Goal: Navigation & Orientation: Understand site structure

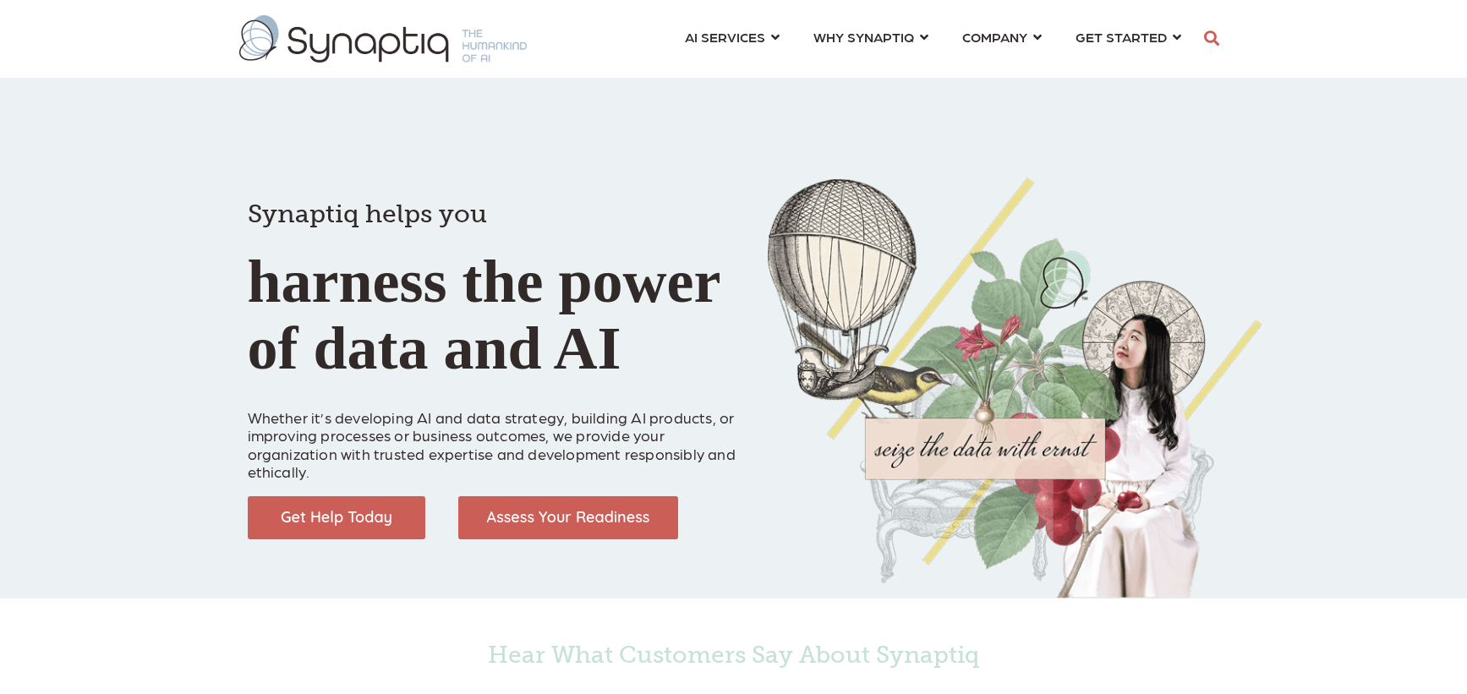
scroll to position [0, 8]
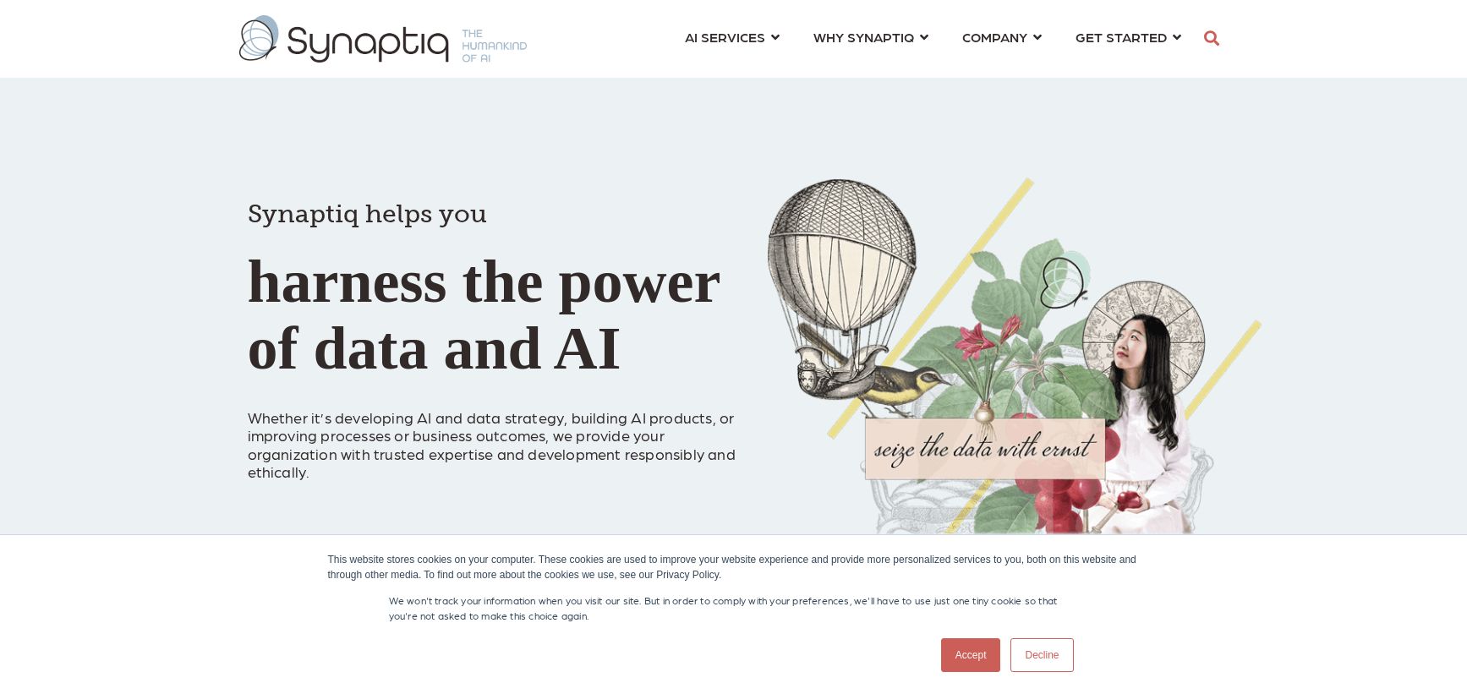
click at [1048, 654] on link "Decline" at bounding box center [1041, 655] width 63 height 34
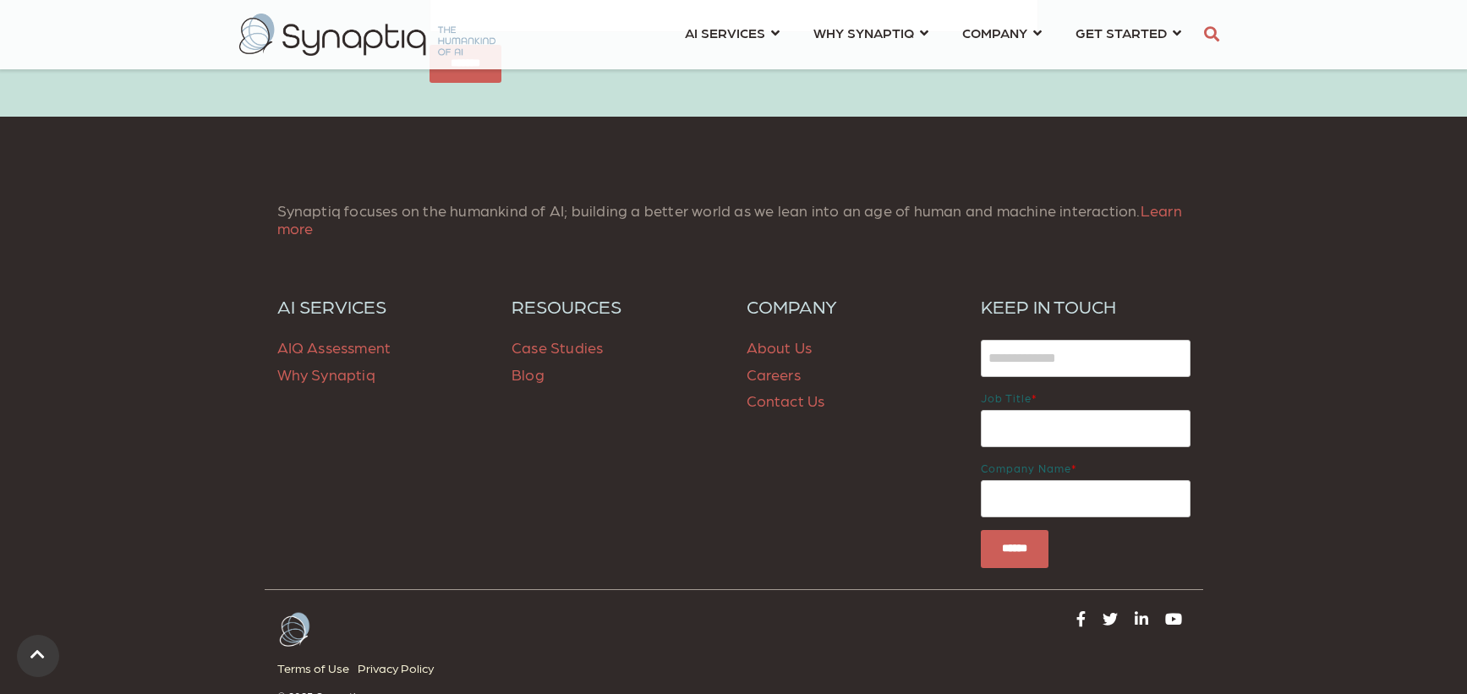
scroll to position [2432, 0]
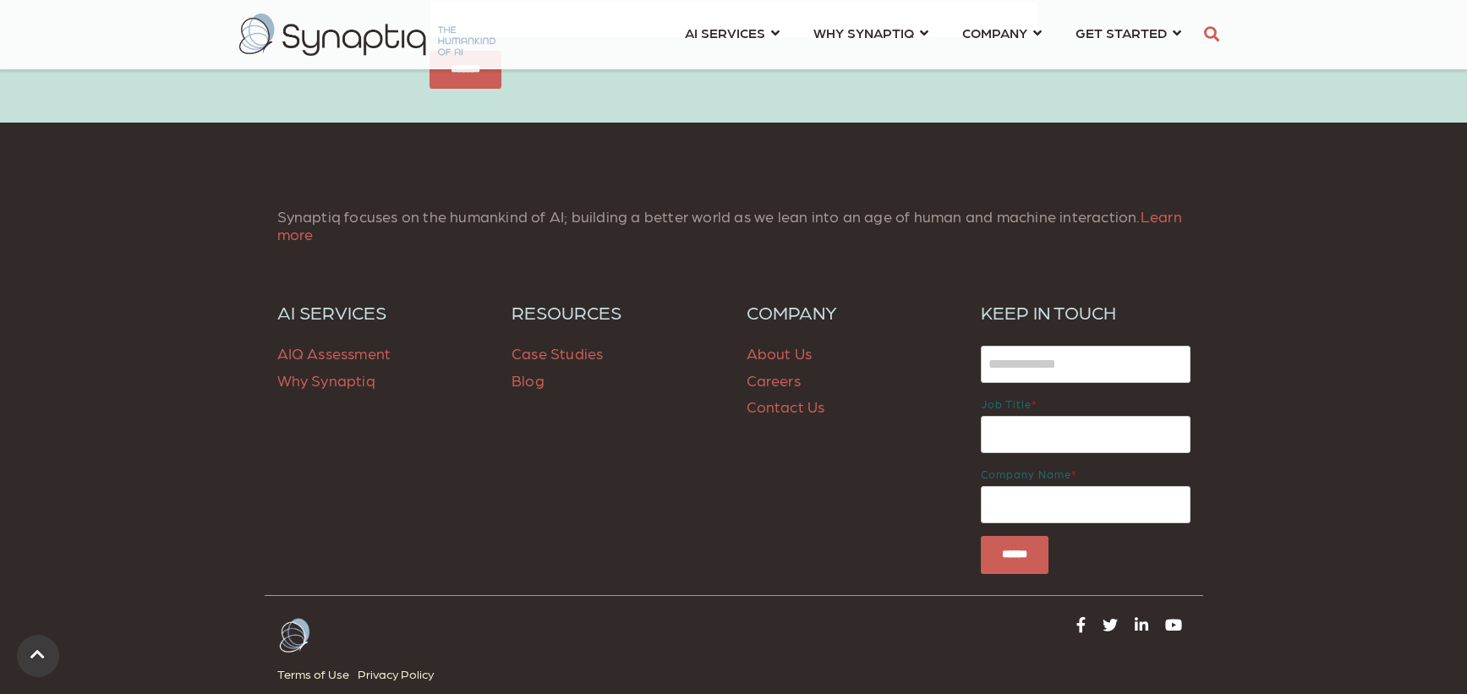
click at [578, 354] on span "Case Studies" at bounding box center [557, 353] width 91 height 18
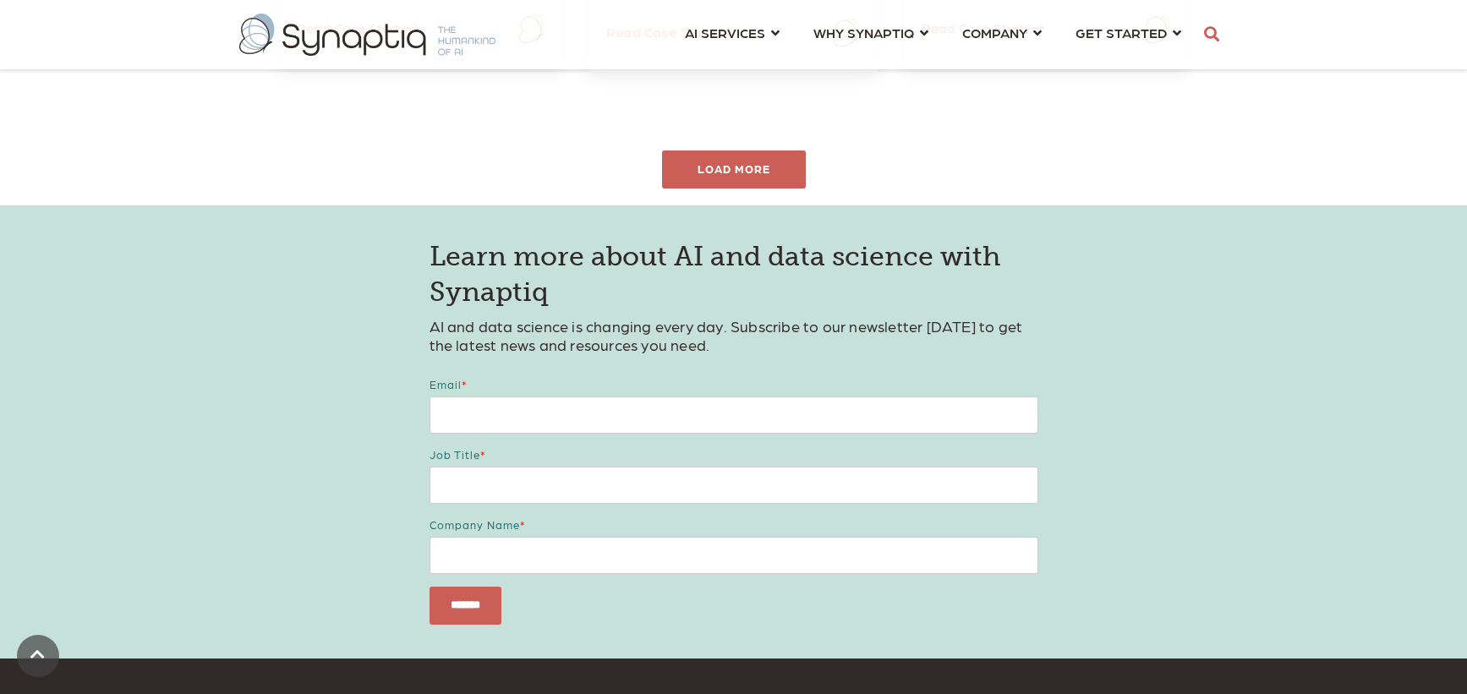
scroll to position [1394, 0]
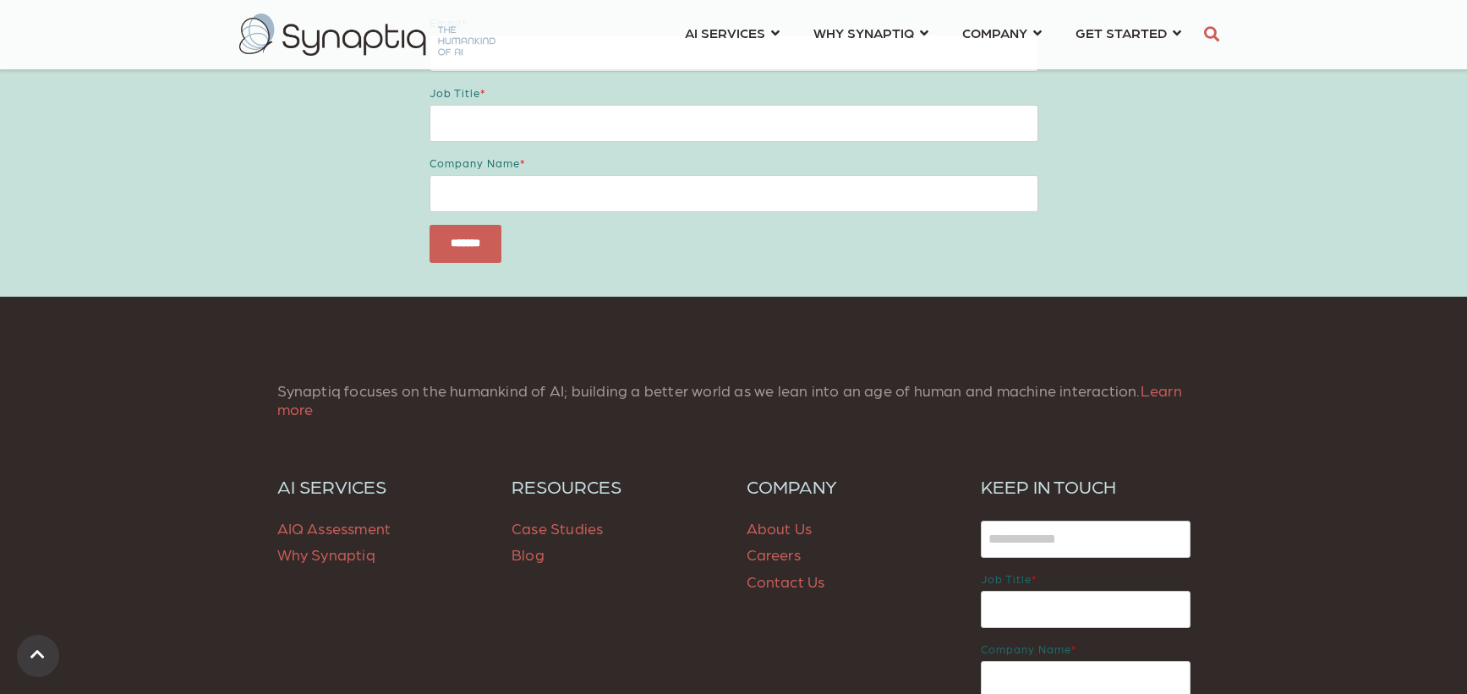
click at [778, 536] on link "About Us" at bounding box center [780, 528] width 66 height 18
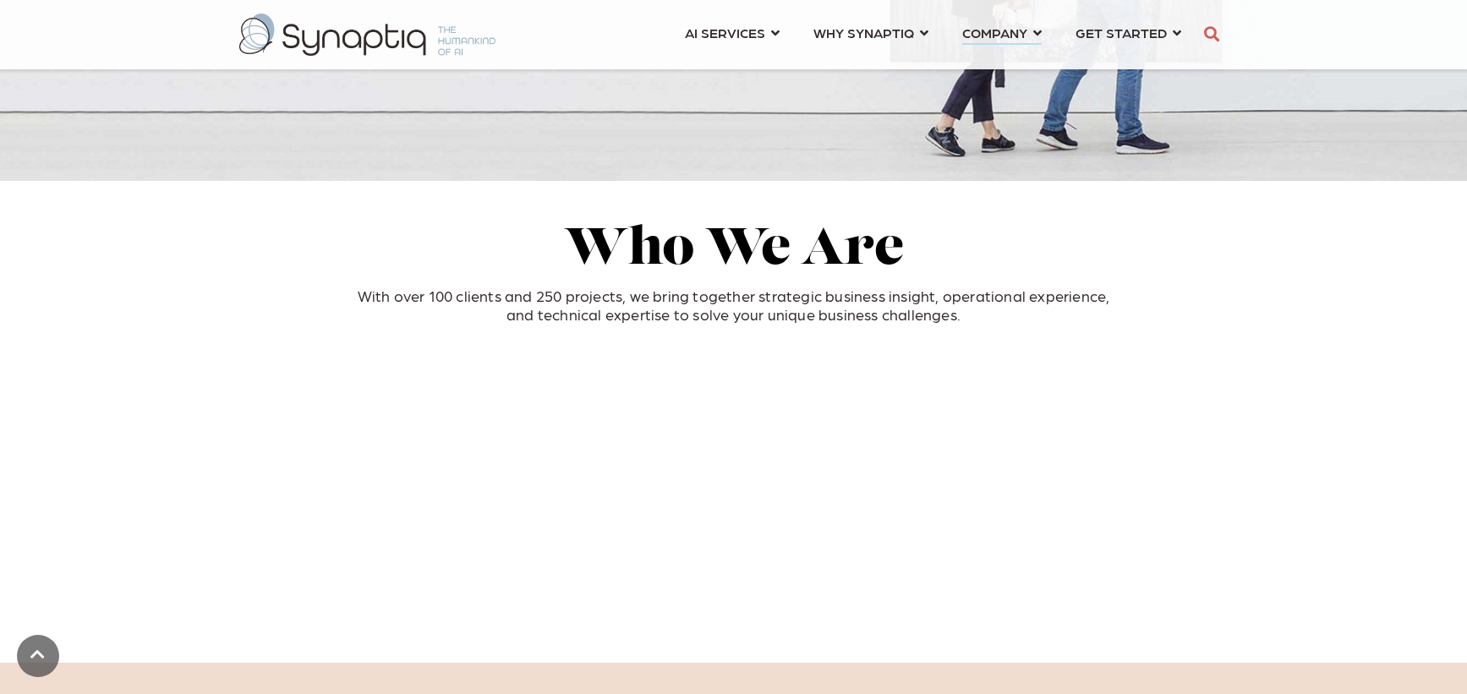
scroll to position [490, 0]
